Goal: Task Accomplishment & Management: Manage account settings

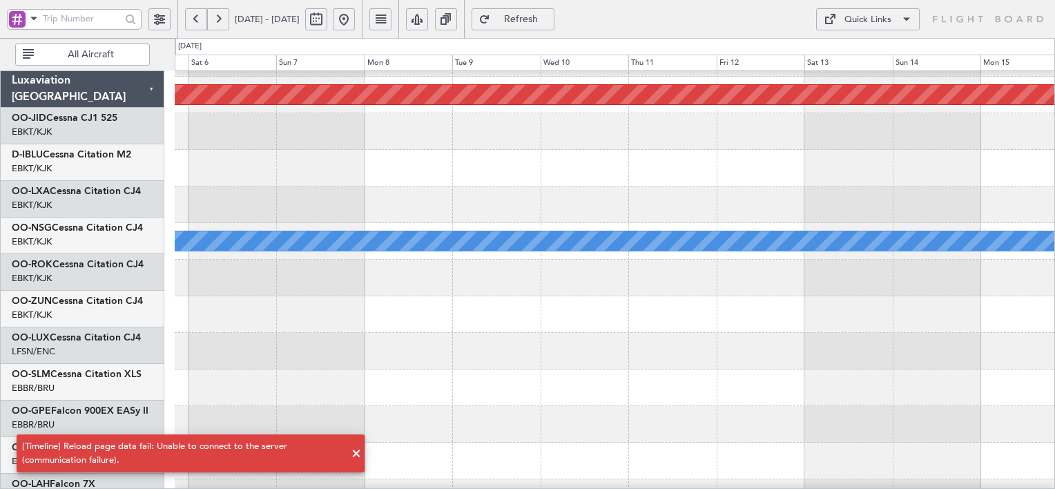
click at [68, 442] on link "OO-FSX Falcon 7X" at bounding box center [53, 447] width 83 height 10
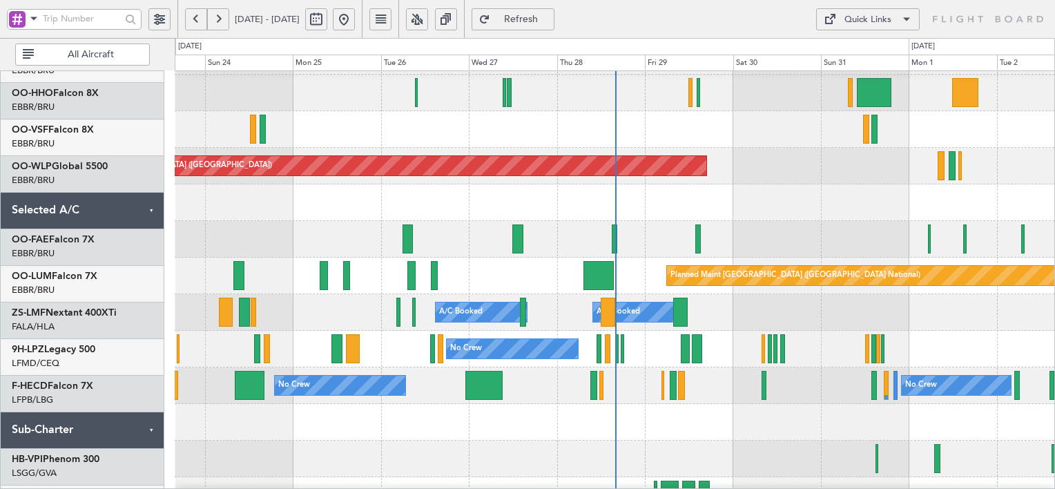
scroll to position [545, 0]
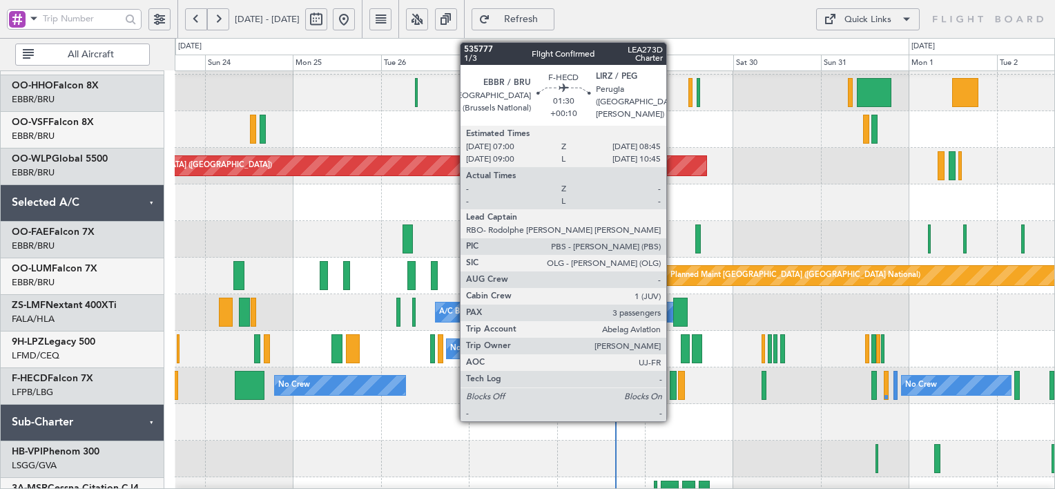
click at [672, 387] on div at bounding box center [673, 385] width 7 height 29
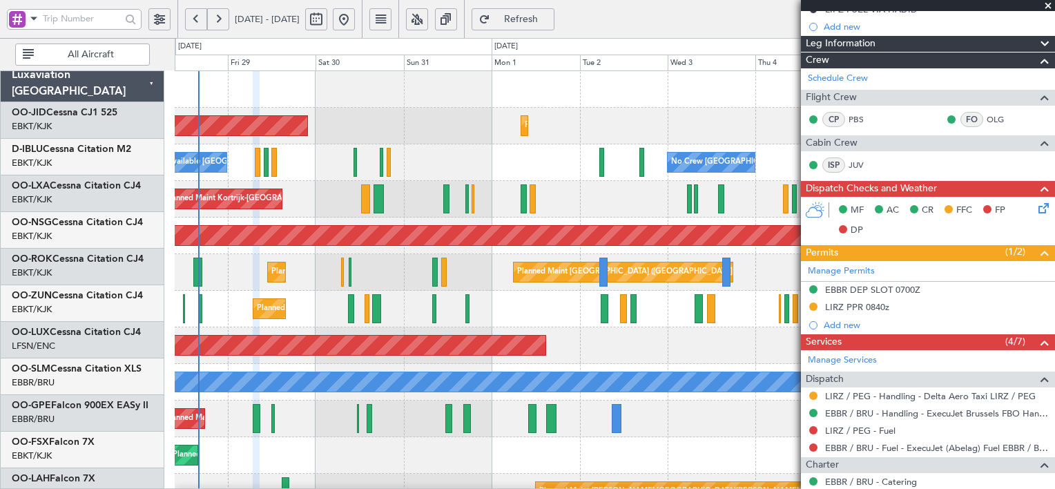
scroll to position [0, 0]
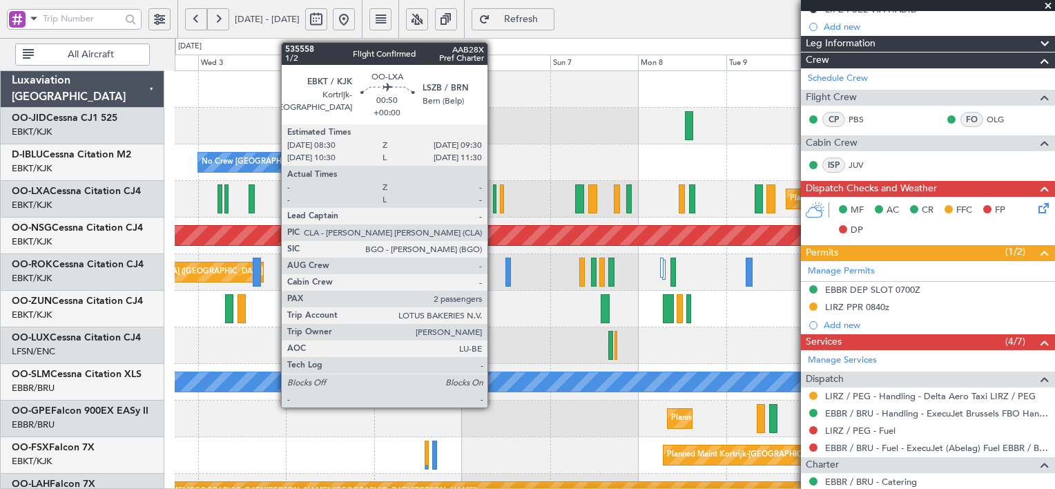
click at [494, 196] on div at bounding box center [495, 198] width 4 height 29
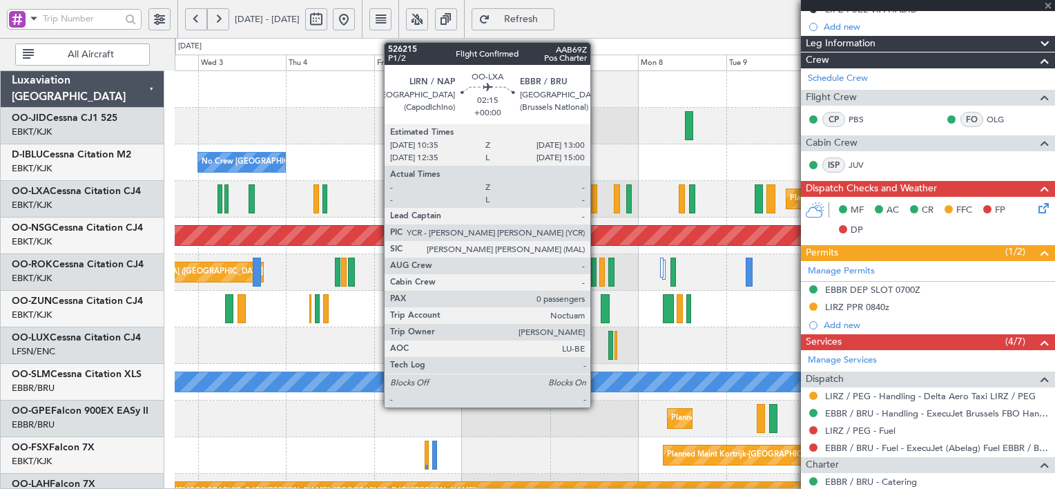
type input "2"
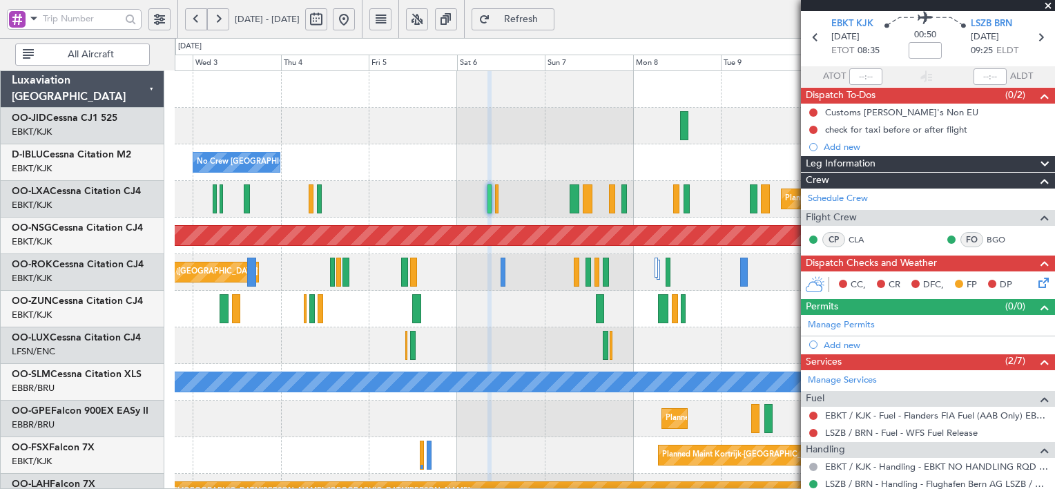
scroll to position [45, 0]
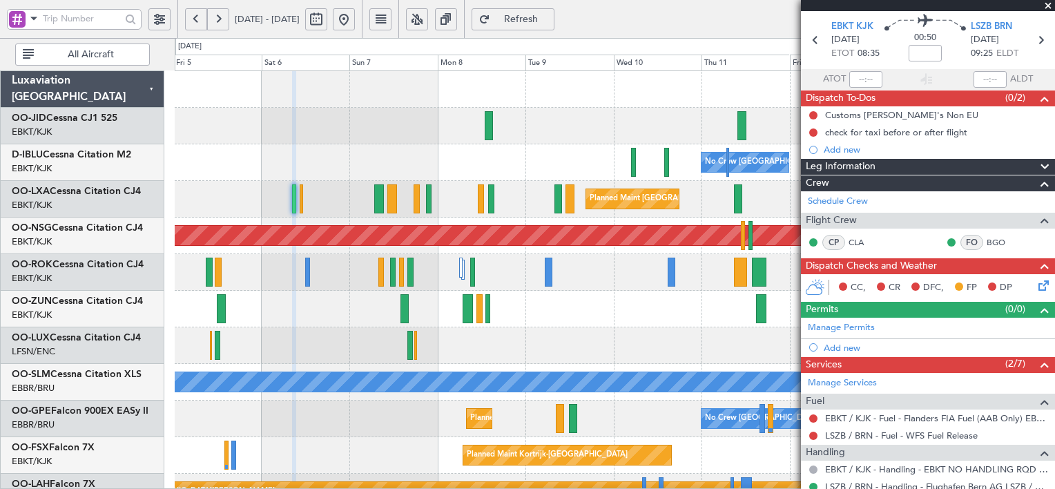
click at [521, 306] on div at bounding box center [614, 309] width 879 height 37
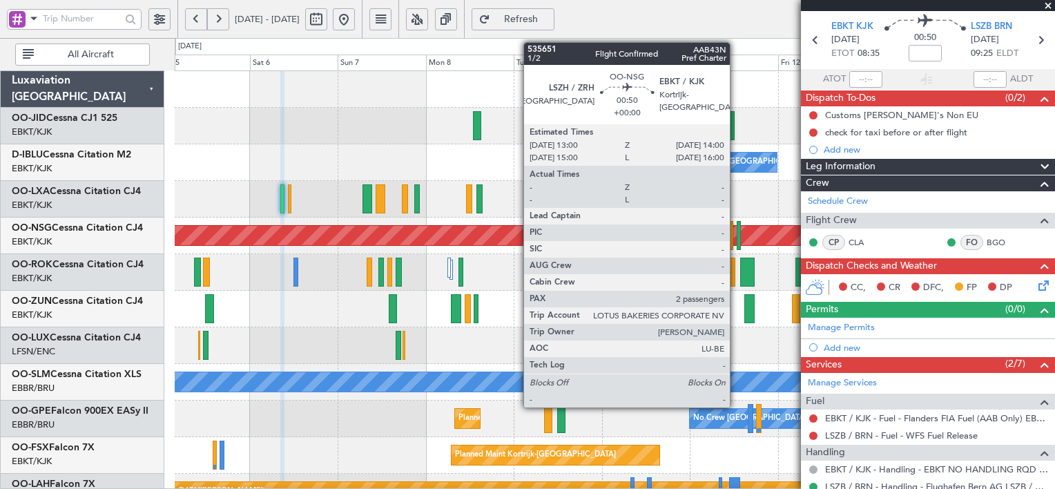
click at [736, 233] on div at bounding box center [738, 235] width 4 height 29
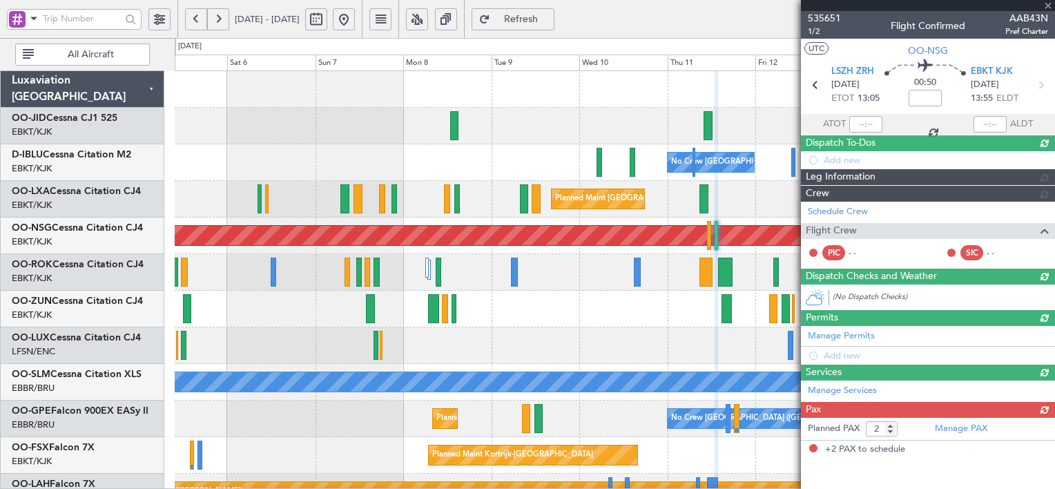
scroll to position [0, 0]
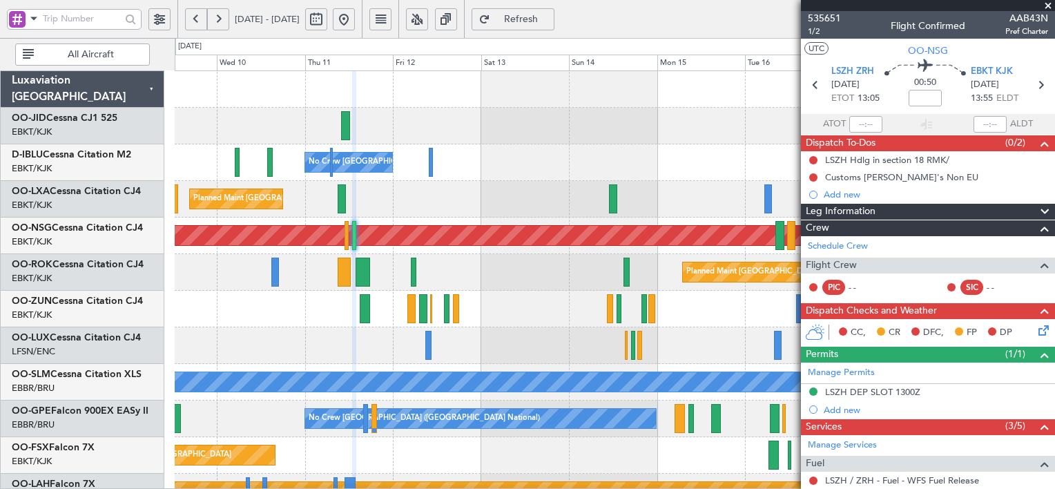
click at [542, 307] on div at bounding box center [614, 309] width 879 height 37
